Goal: Transaction & Acquisition: Obtain resource

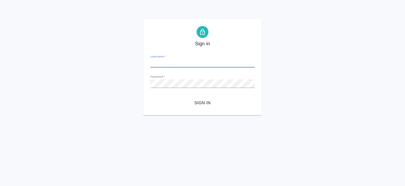
type input "e.kanataeva@awatera.com"
click at [200, 104] on span "Sign in" at bounding box center [202, 102] width 95 height 7
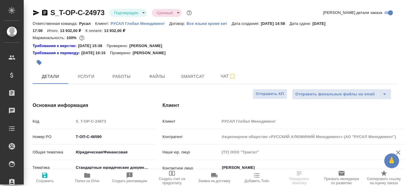
select select "RU"
type input "[PERSON_NAME]"
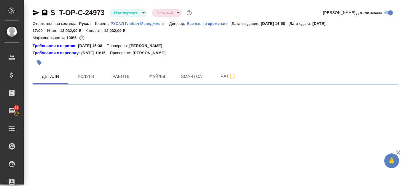
select select "RU"
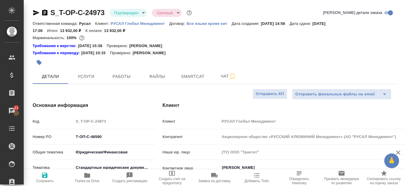
type textarea "x"
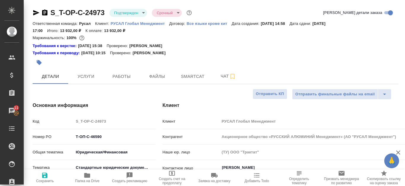
type textarea "x"
select select "RU"
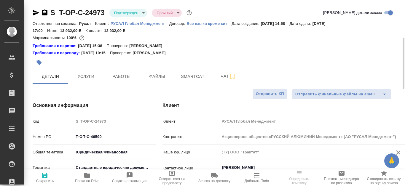
scroll to position [59, 0]
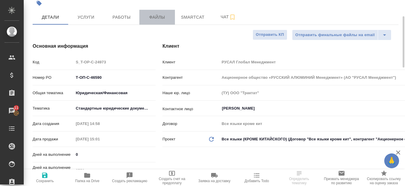
click at [162, 17] on span "Файлы" at bounding box center [157, 17] width 28 height 7
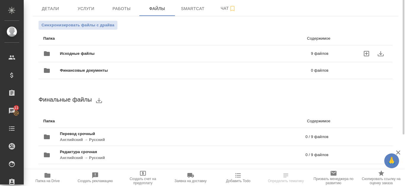
scroll to position [38, 0]
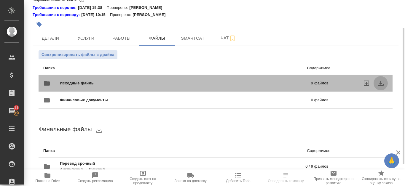
click at [385, 84] on button "download" at bounding box center [381, 83] width 14 height 14
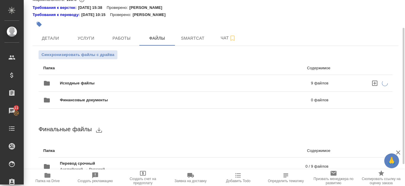
click at [247, 80] on div "Исходные файлы 9 файлов" at bounding box center [185, 83] width 285 height 14
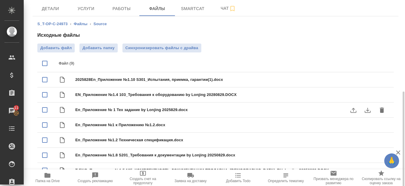
scroll to position [98, 0]
